Goal: Find specific page/section: Find specific page/section

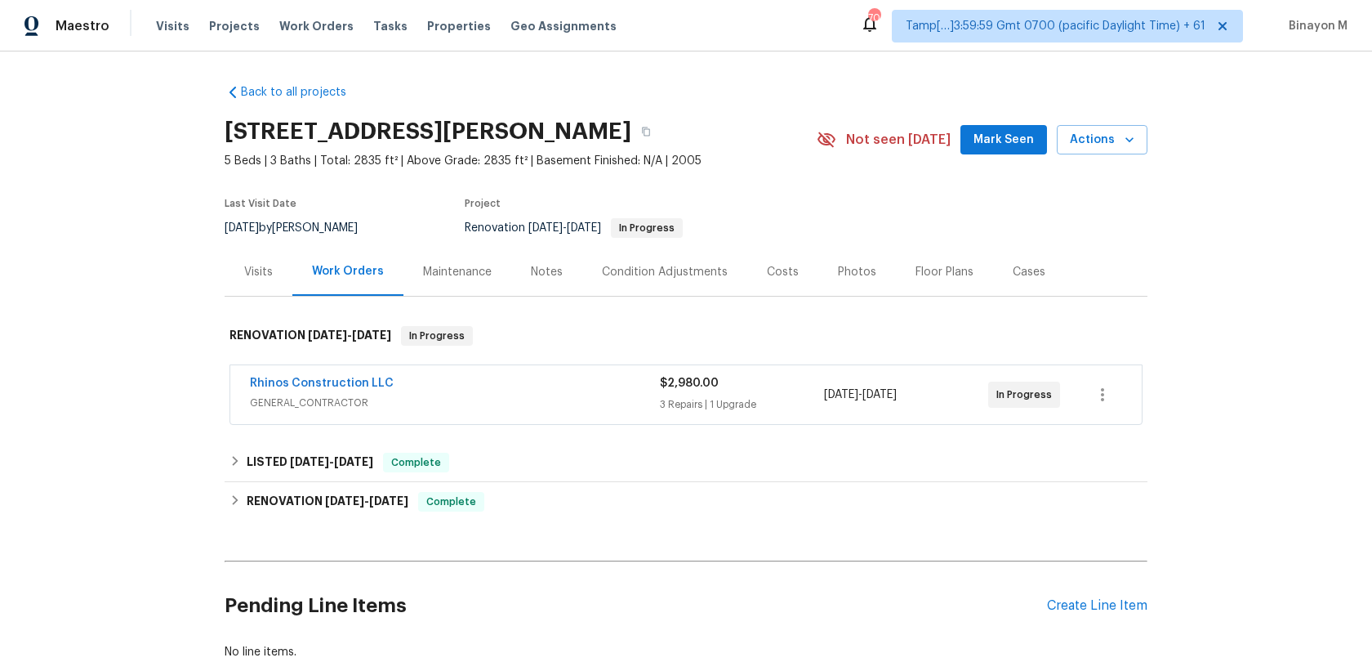
click at [249, 276] on div "Visits" at bounding box center [258, 272] width 29 height 16
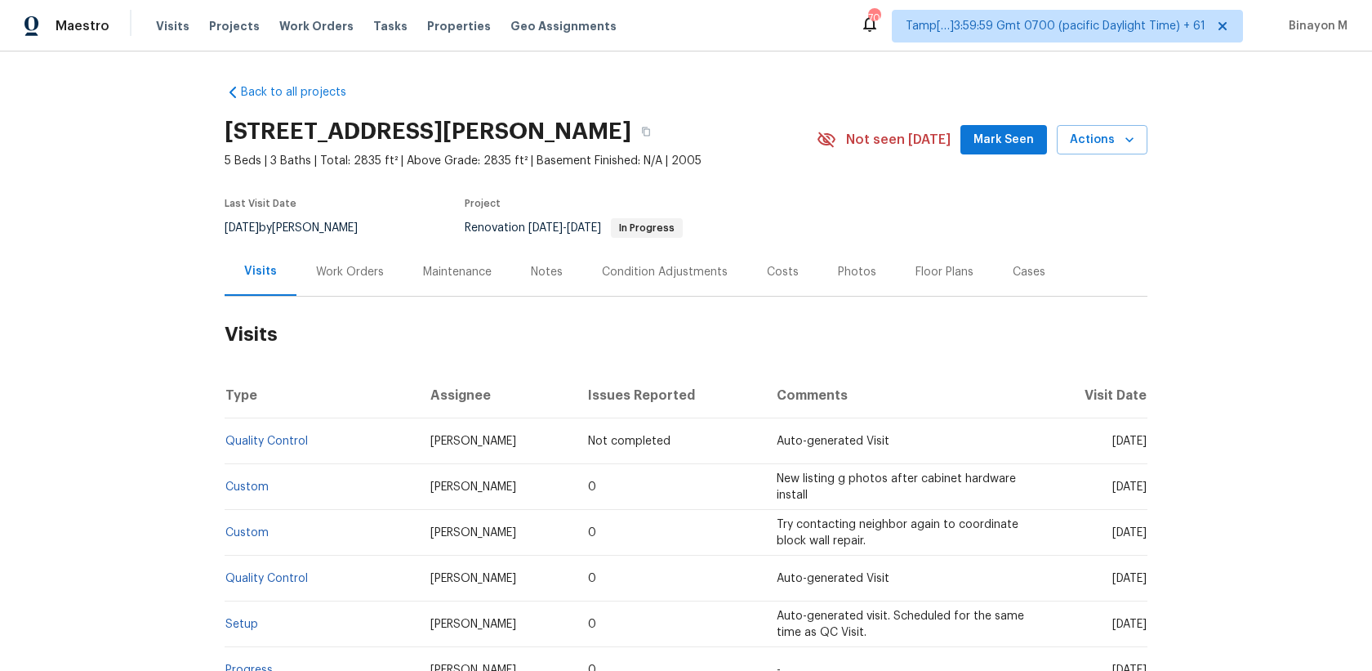
click at [1033, 261] on div "Cases" at bounding box center [1029, 272] width 72 height 48
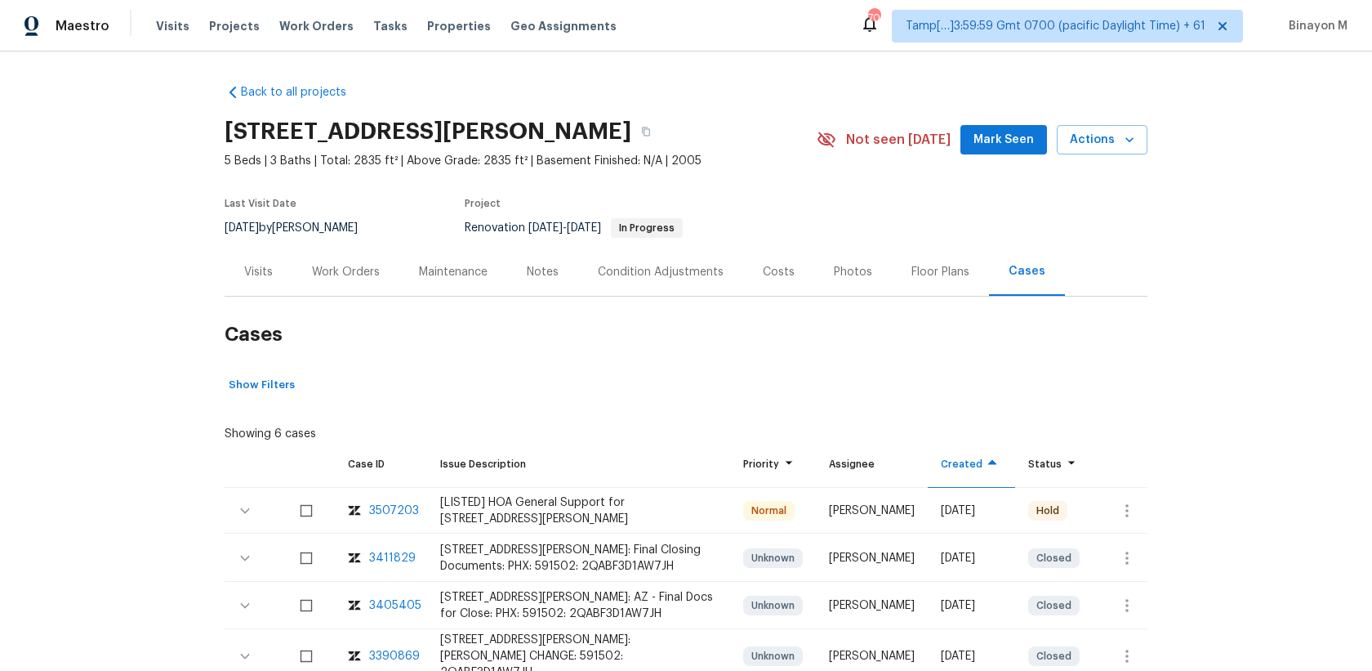
click at [271, 265] on div "Visits" at bounding box center [258, 272] width 29 height 16
